Goal: Find specific page/section: Find specific page/section

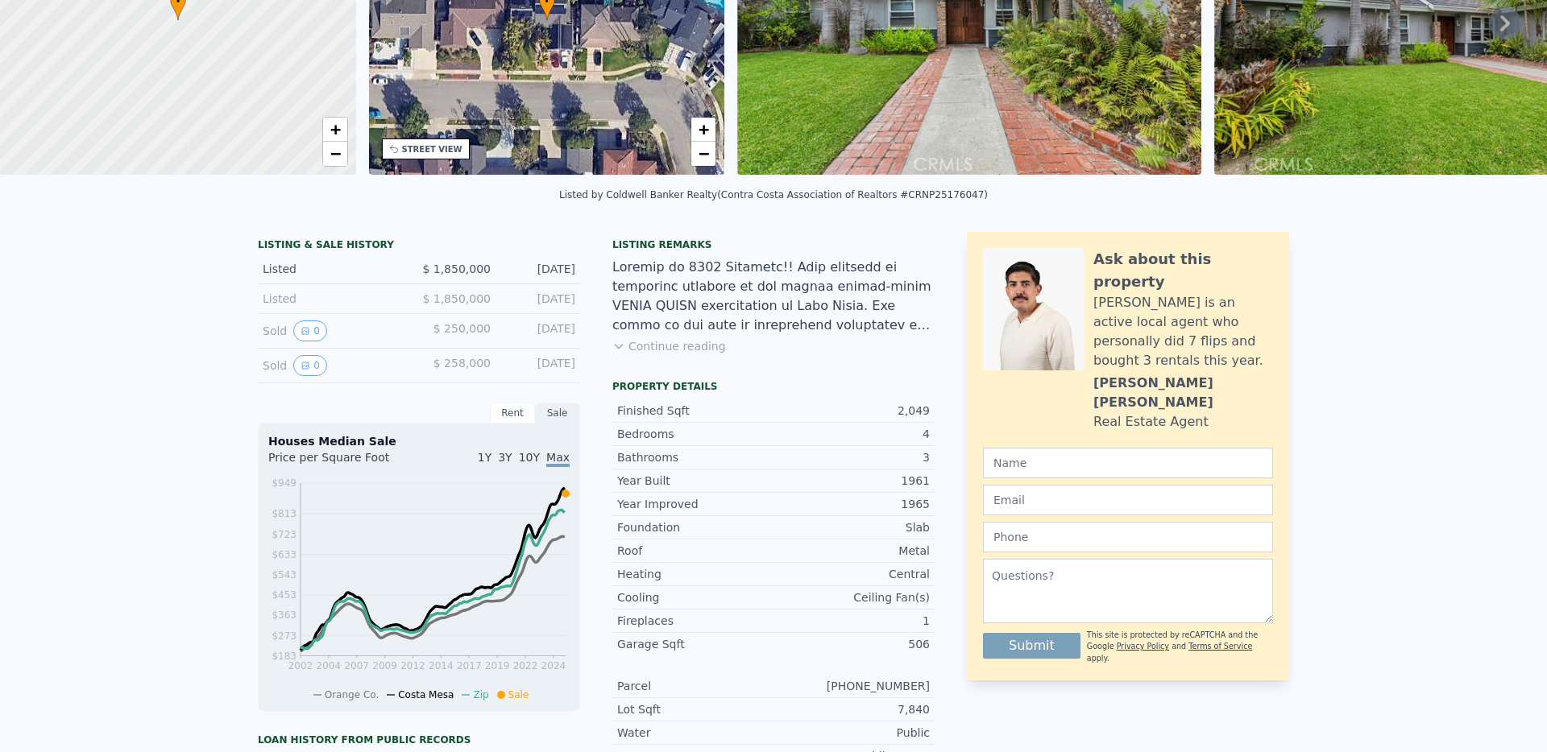
scroll to position [6, 0]
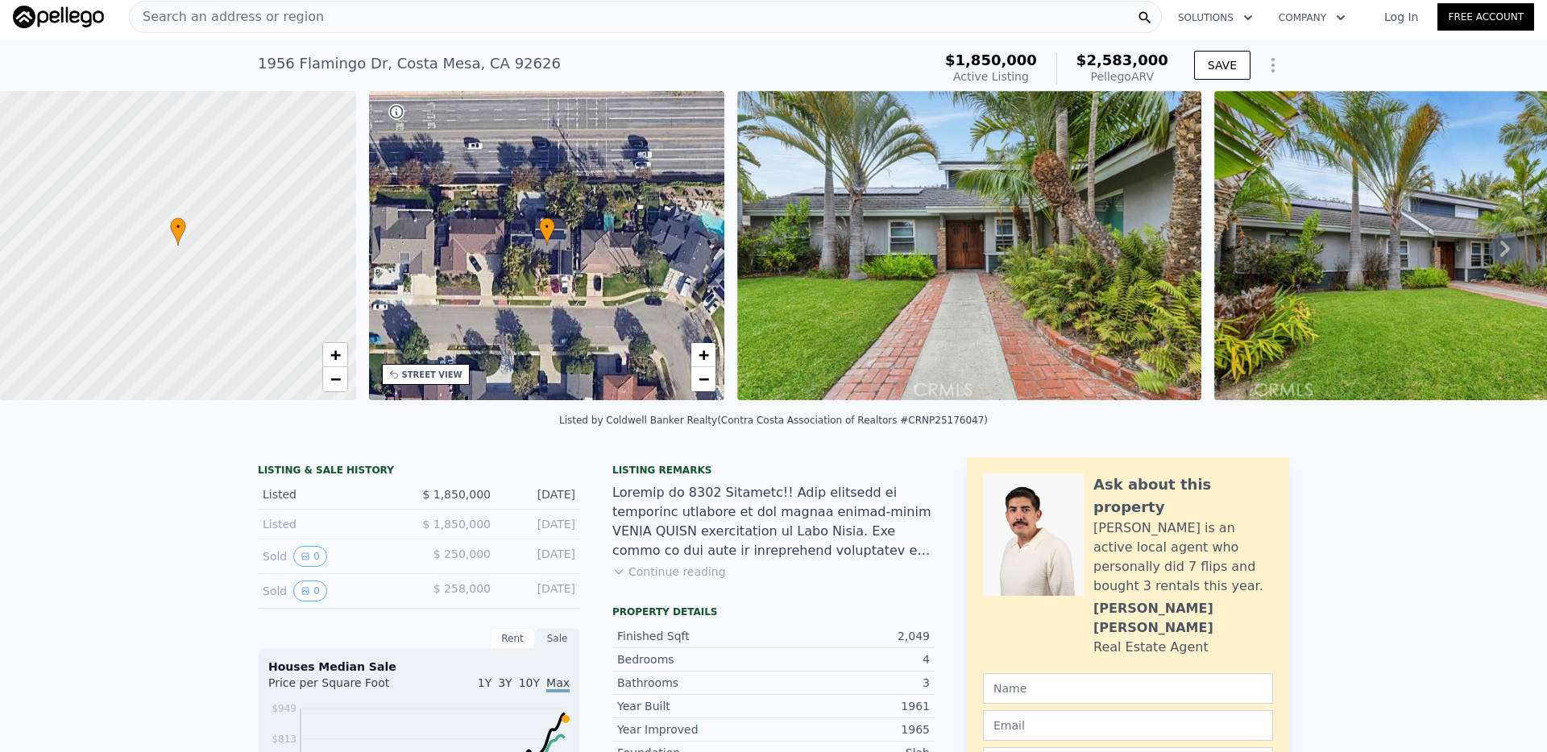
click at [429, 9] on div "Search an address or region" at bounding box center [645, 17] width 1033 height 32
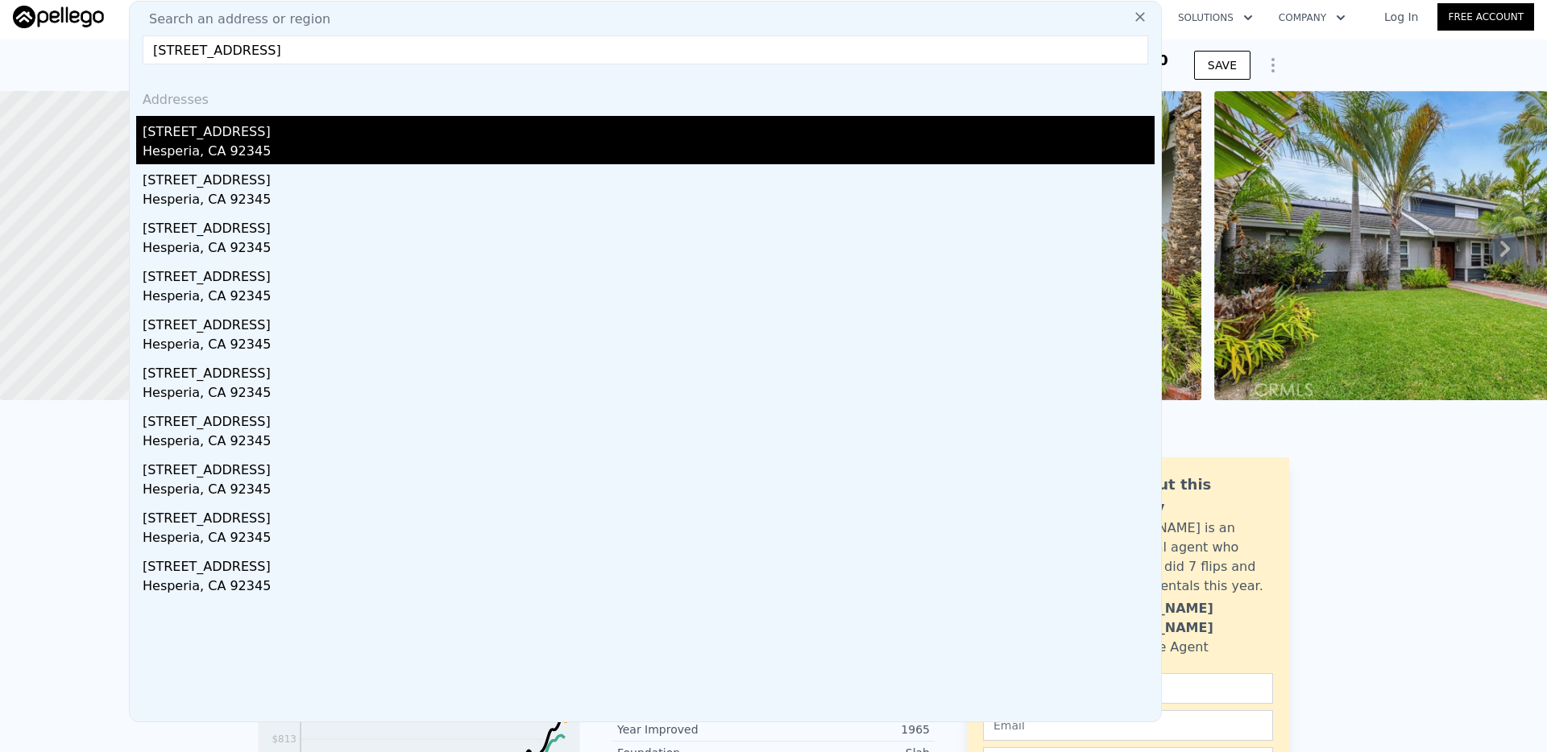
type input "[STREET_ADDRESS]"
click at [227, 143] on div "Hesperia, CA 92345" at bounding box center [649, 153] width 1012 height 23
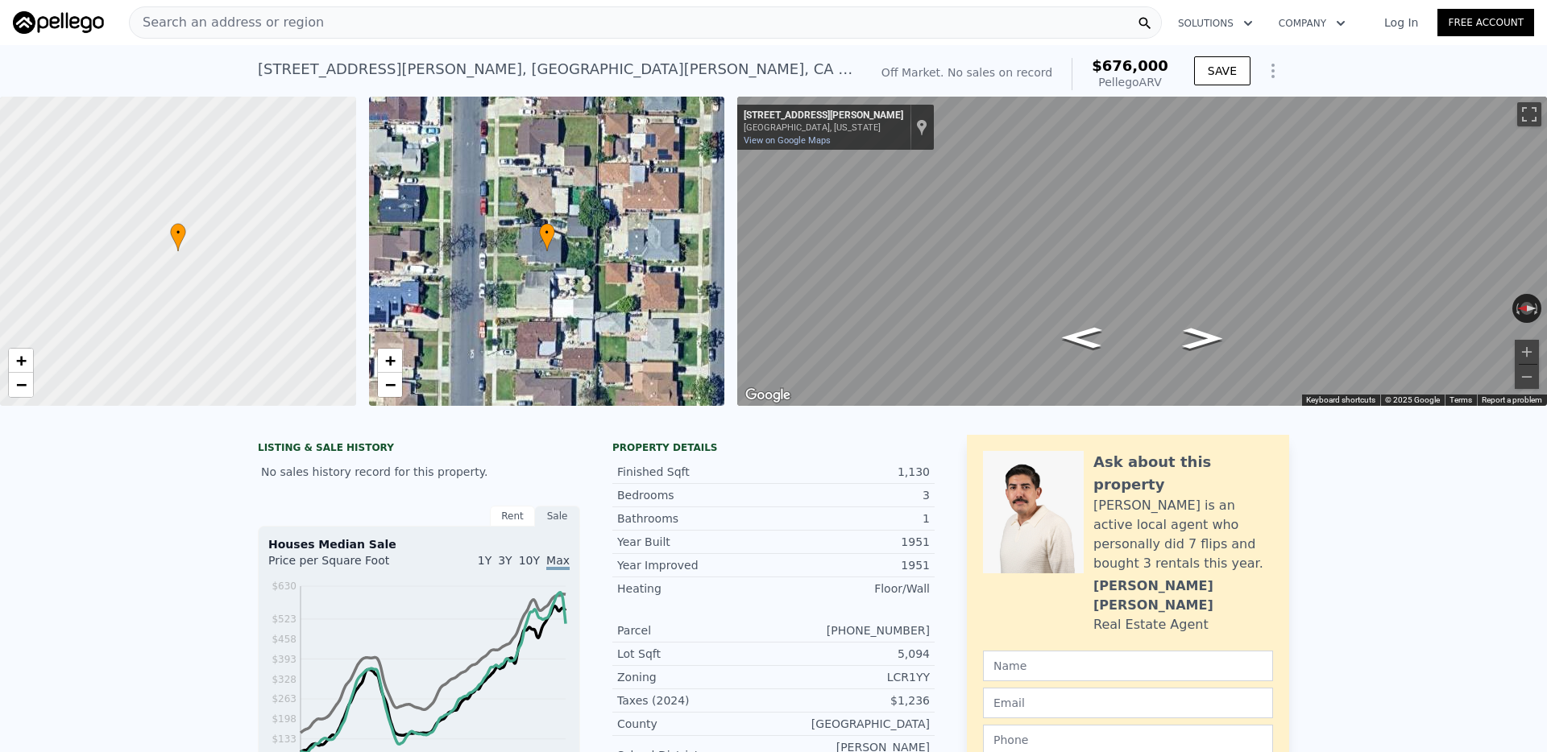
scroll to position [0, 6]
